Goal: Task Accomplishment & Management: Complete application form

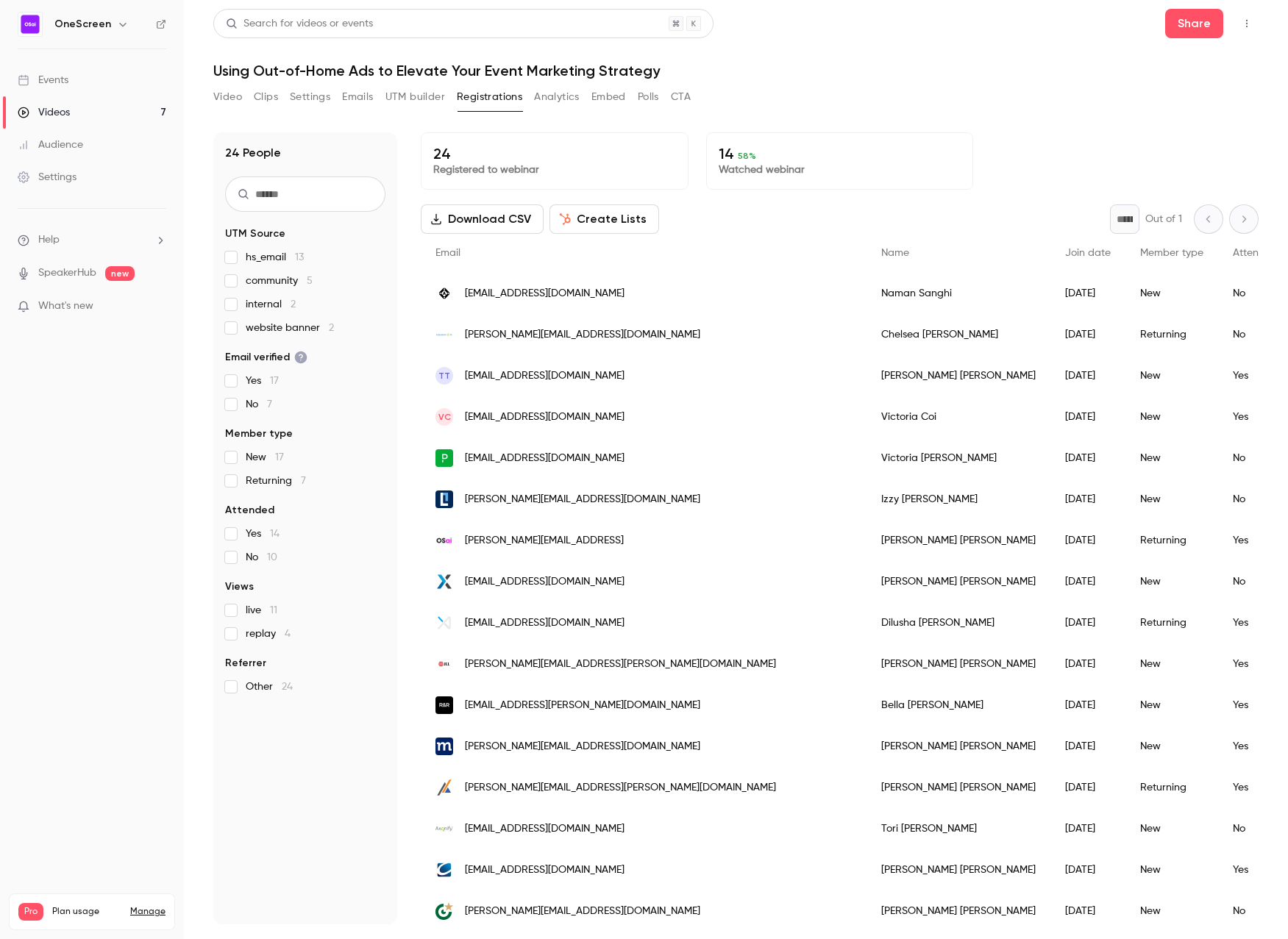
click at [61, 81] on div "Events" at bounding box center [43, 80] width 51 height 15
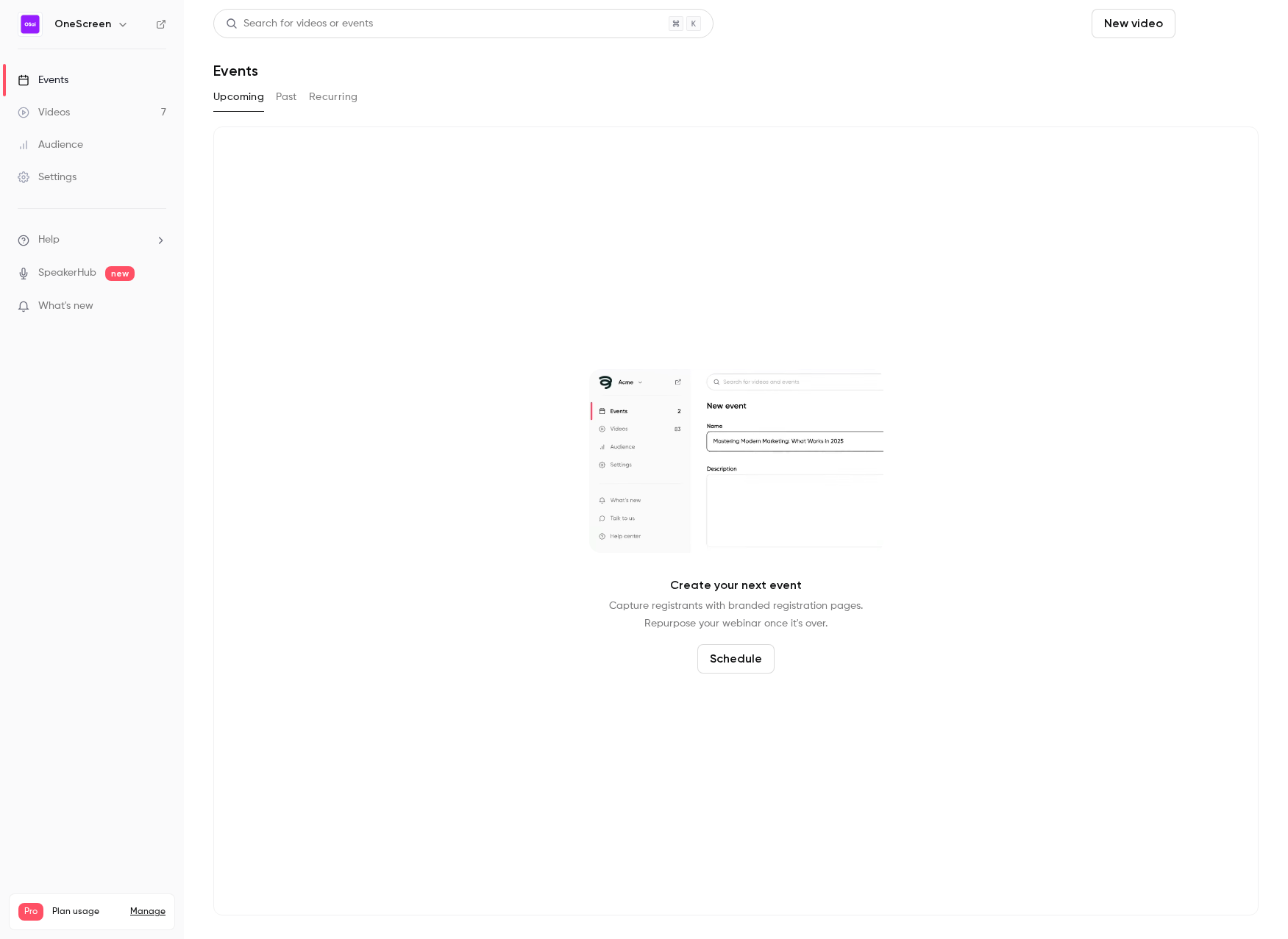
click at [1236, 25] on button "Schedule" at bounding box center [1219, 23] width 77 height 29
click at [1193, 104] on span "Recurring event" at bounding box center [1172, 102] width 77 height 16
click at [1221, 23] on button "Schedule" at bounding box center [1219, 23] width 77 height 29
click at [864, 47] on div at bounding box center [644, 470] width 1288 height 939
